Goal: Task Accomplishment & Management: Use online tool/utility

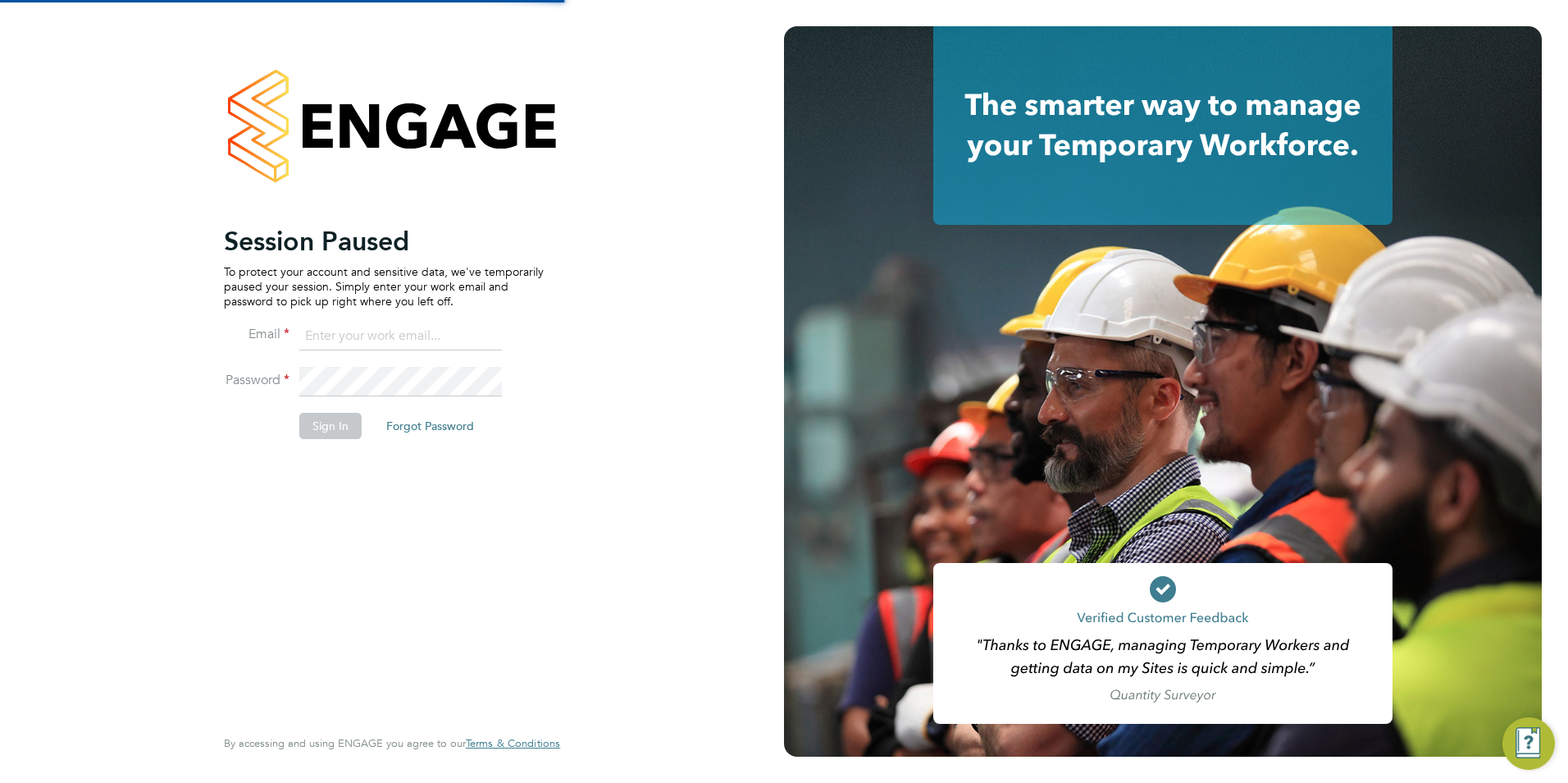
type input "safetysecurity@brightonandhovealbion.com"
click at [333, 428] on button "Sign In" at bounding box center [330, 425] width 62 height 26
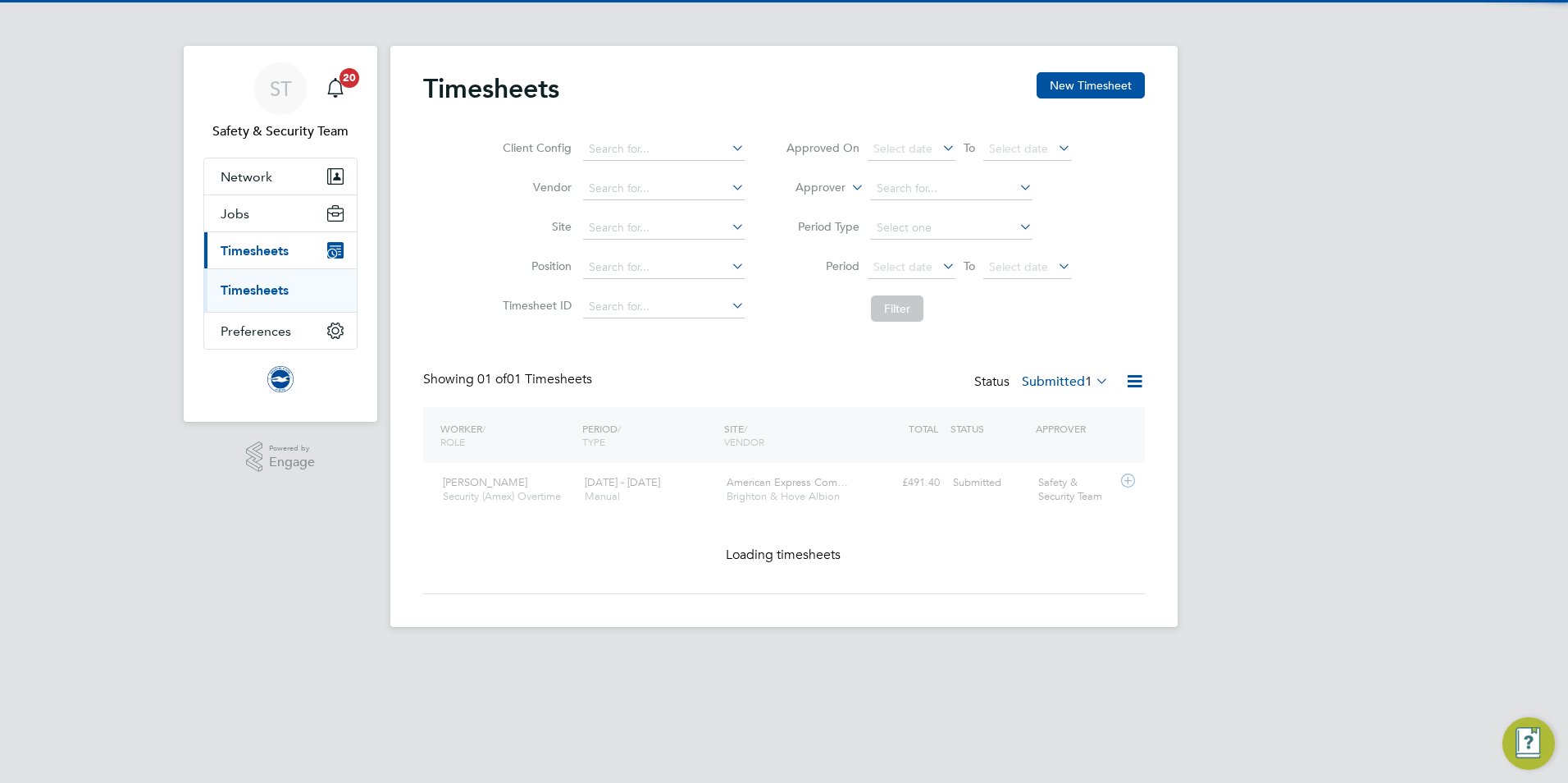
scroll to position [42, 142]
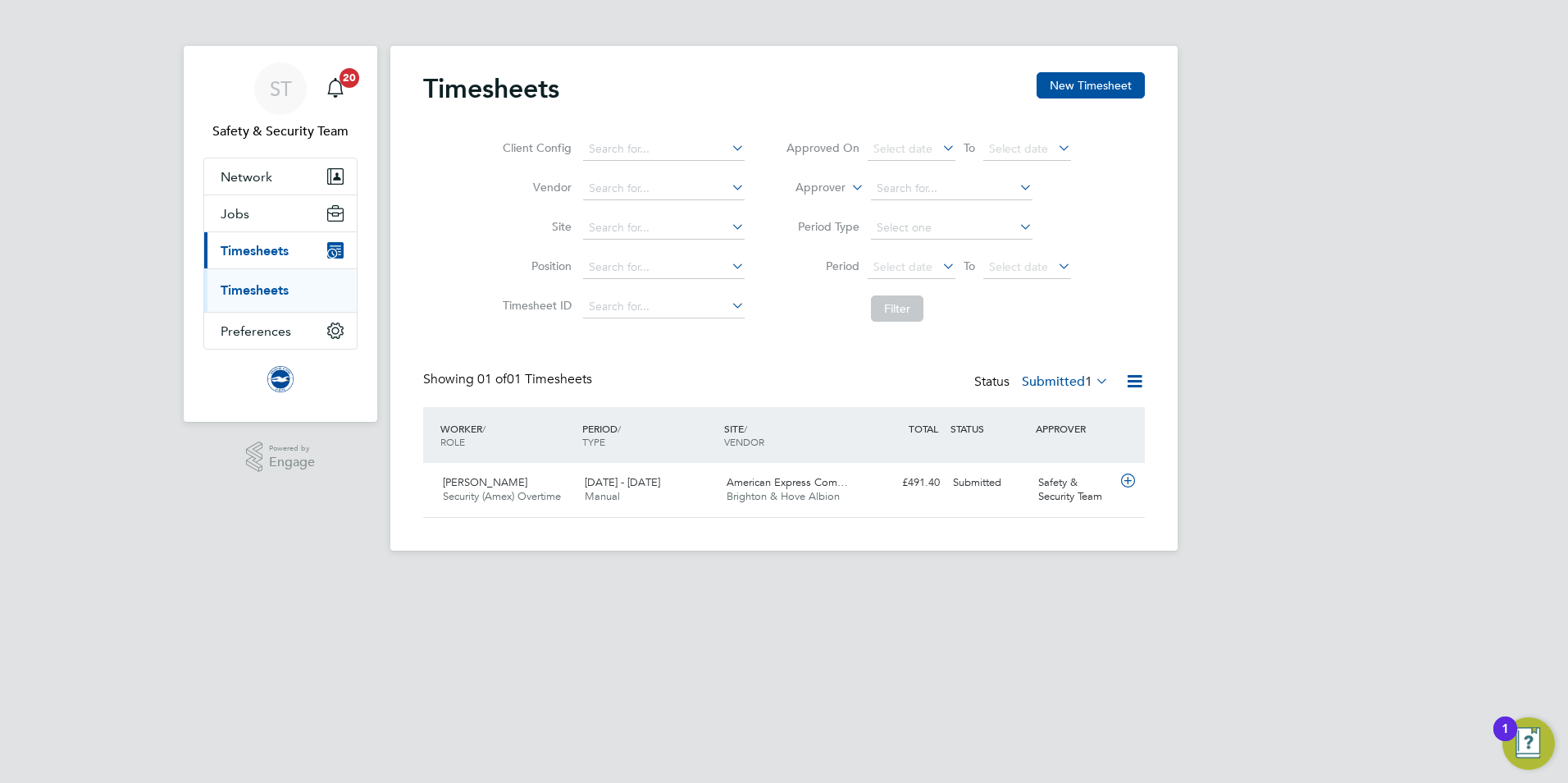
click at [257, 298] on li "Timesheets" at bounding box center [282, 291] width 123 height 17
click at [255, 291] on link "Timesheets" at bounding box center [254, 291] width 68 height 16
click at [260, 285] on link "Timesheets" at bounding box center [254, 291] width 68 height 16
click at [254, 174] on span "Network" at bounding box center [246, 176] width 52 height 16
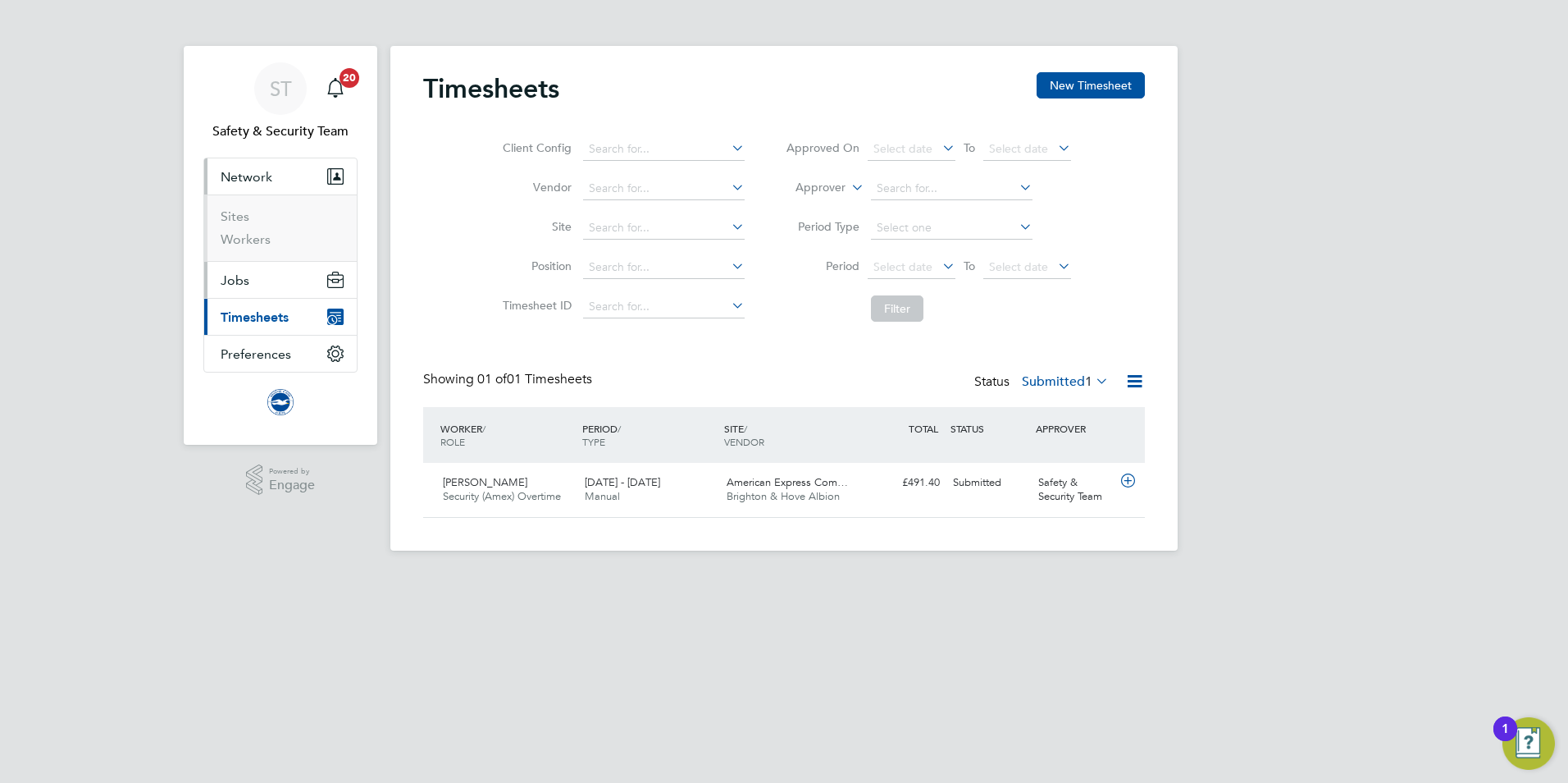
click at [237, 278] on span "Jobs" at bounding box center [234, 280] width 28 height 16
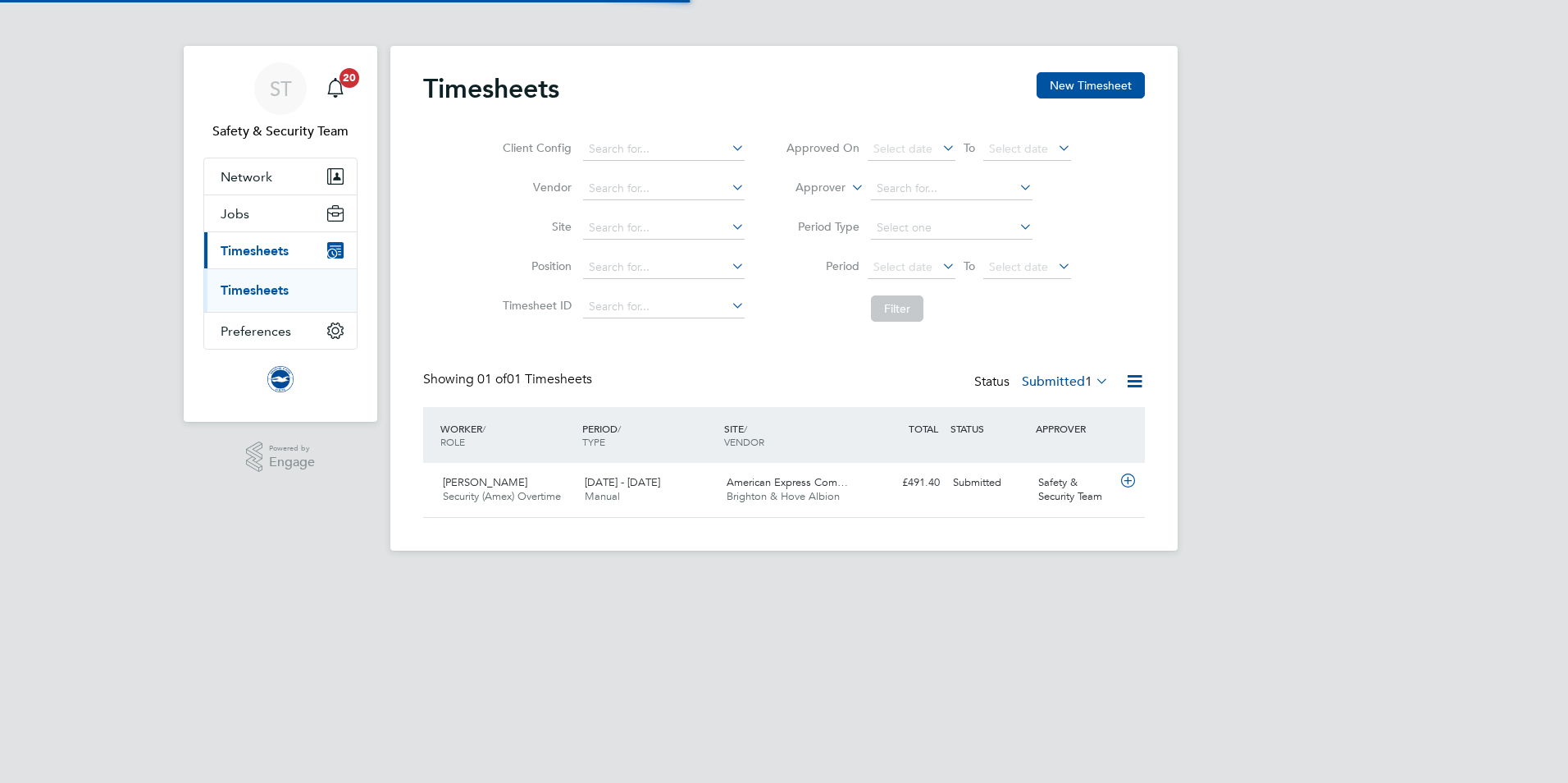
scroll to position [42, 142]
